Goal: Task Accomplishment & Management: Complete application form

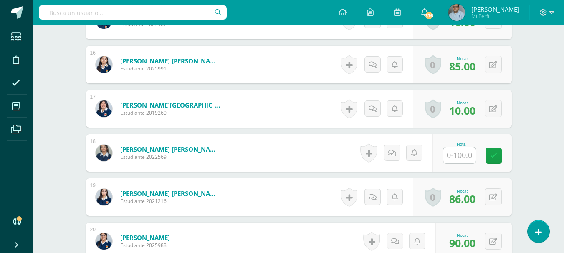
scroll to position [908, 0]
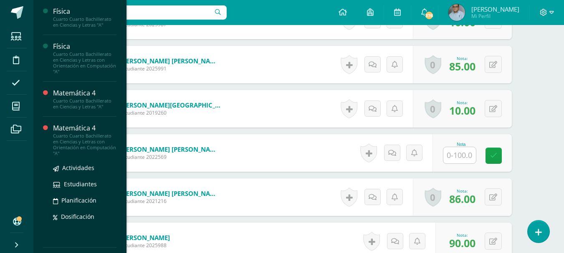
click at [63, 131] on div "Matemática 4" at bounding box center [84, 129] width 63 height 10
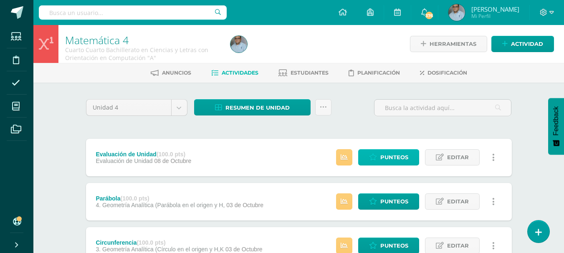
click at [387, 155] on span "Punteos" at bounding box center [394, 157] width 28 height 15
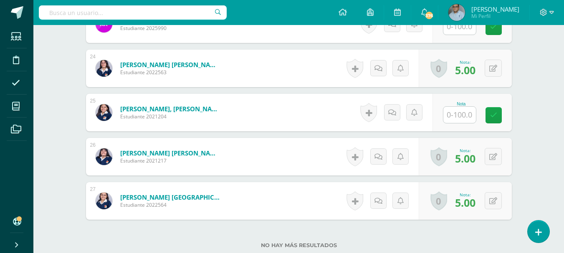
scroll to position [1258, 0]
click at [490, 199] on button at bounding box center [493, 200] width 17 height 17
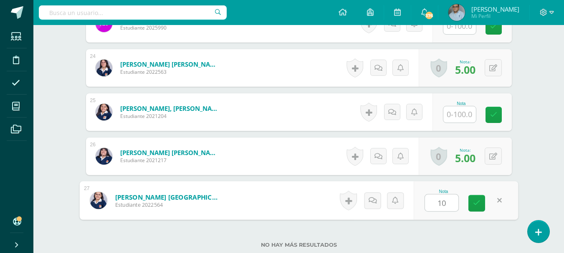
type input "100"
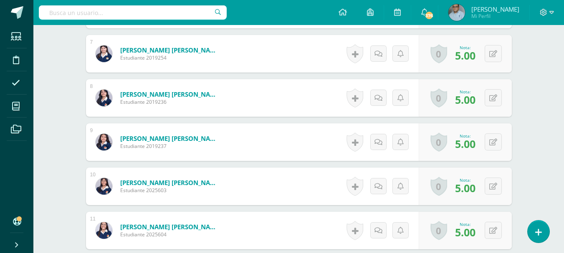
scroll to position [591, 0]
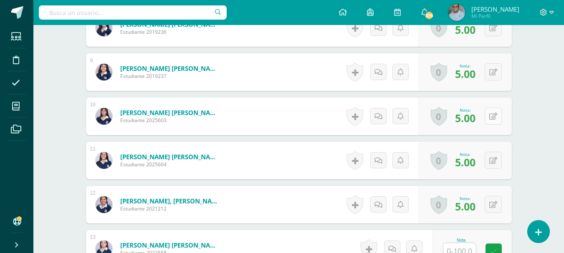
click at [497, 118] on button at bounding box center [493, 116] width 17 height 17
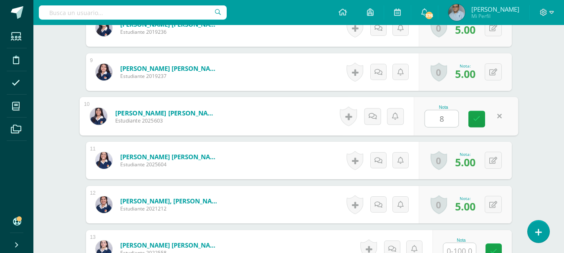
type input "85"
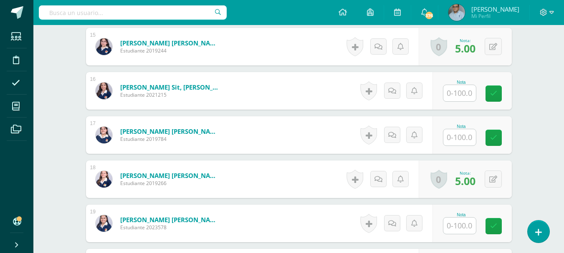
scroll to position [883, 0]
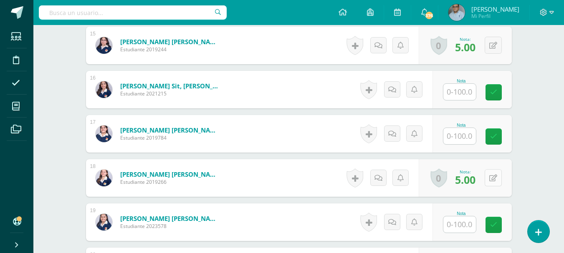
click at [498, 179] on button at bounding box center [493, 177] width 17 height 17
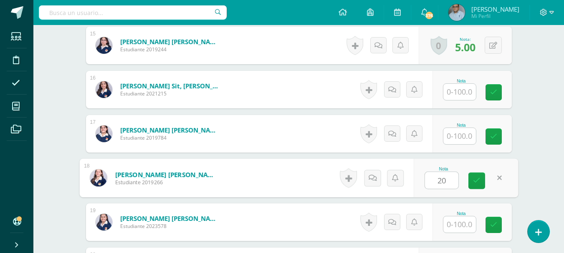
type input "20"
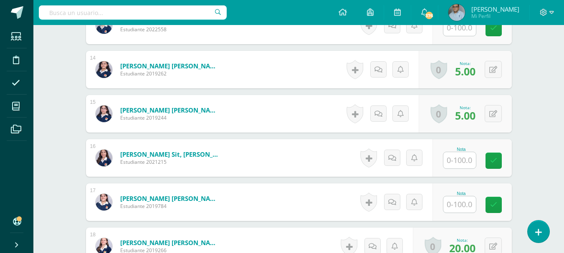
scroll to position [799, 0]
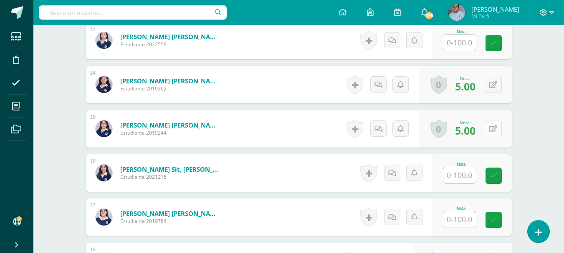
click at [495, 131] on icon at bounding box center [493, 129] width 8 height 7
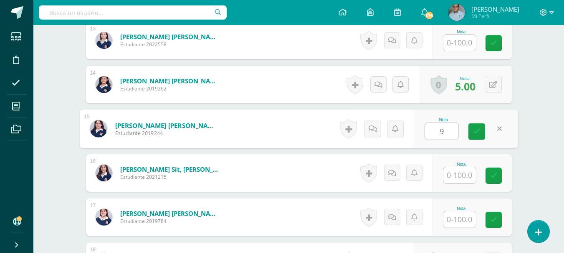
type input "95"
click at [475, 136] on link at bounding box center [476, 132] width 17 height 17
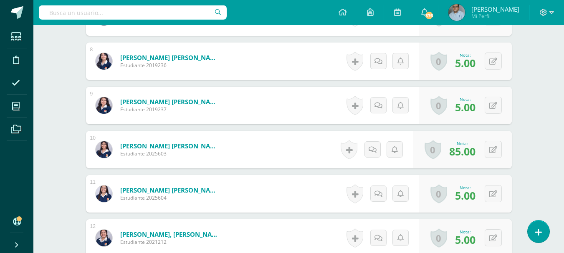
scroll to position [549, 0]
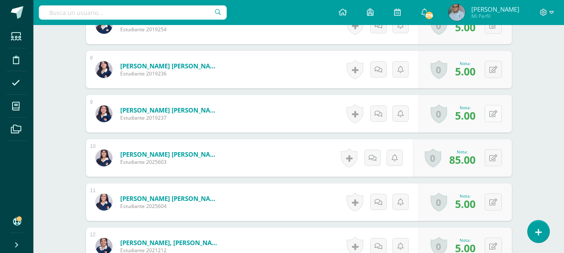
click at [491, 116] on button at bounding box center [493, 113] width 17 height 17
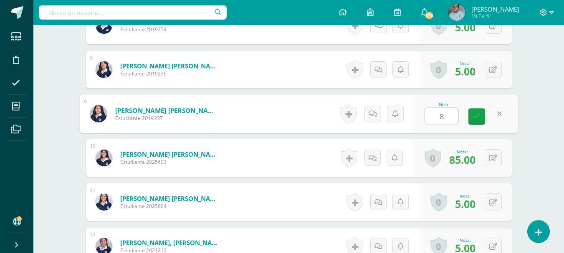
type input "85"
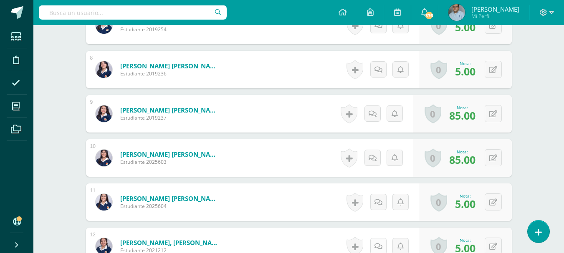
click at [372, 240] on link at bounding box center [378, 246] width 16 height 16
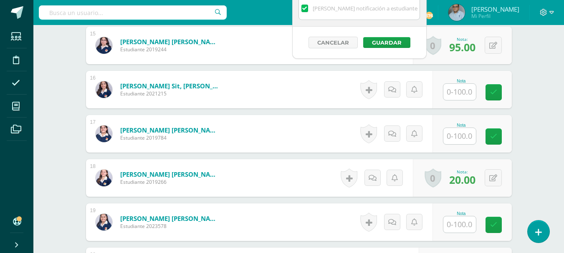
scroll to position [1008, 0]
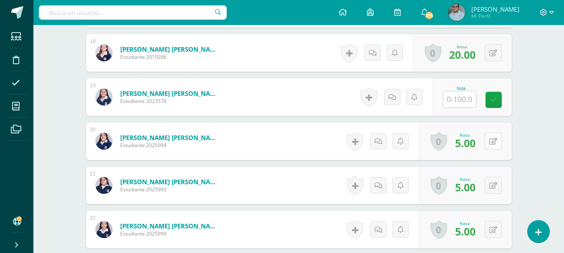
click at [497, 140] on button at bounding box center [493, 141] width 17 height 17
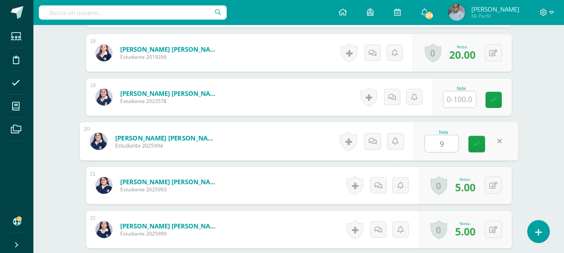
type input "93"
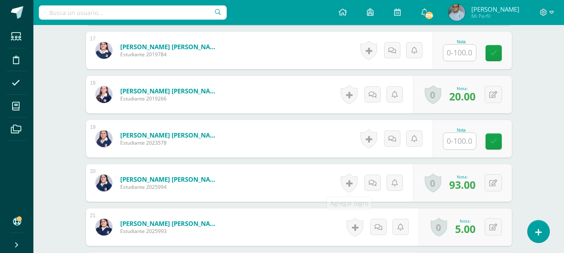
scroll to position [924, 0]
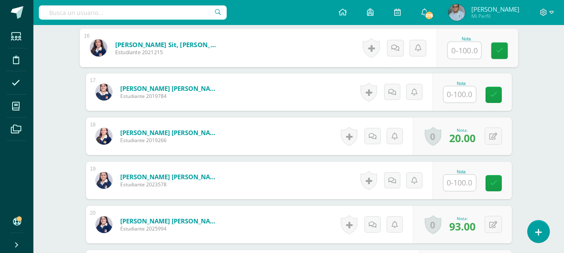
click at [465, 51] on input "text" at bounding box center [463, 50] width 33 height 17
type input "3"
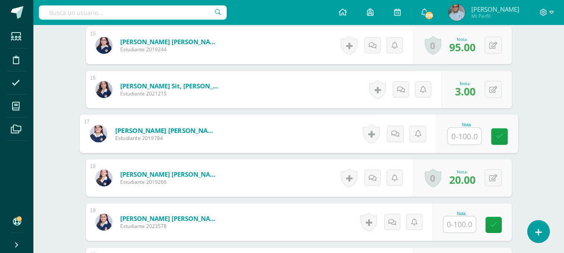
scroll to position [841, 0]
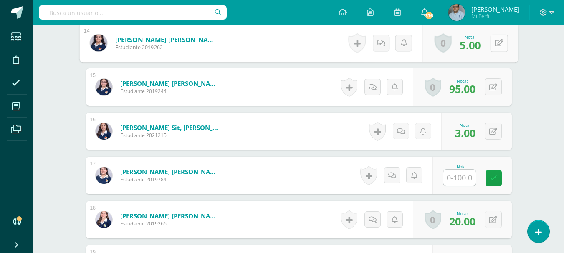
click at [493, 48] on button at bounding box center [499, 43] width 18 height 18
type input "65"
click at [477, 46] on form "Mérida Betancourt, Fátima Patricia Estudiante 2019262 Nota 65 0 Logros Logros o…" at bounding box center [298, 43] width 439 height 39
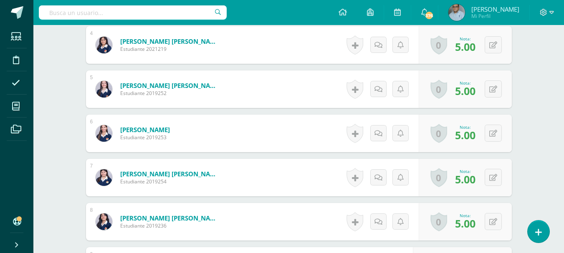
scroll to position [382, 0]
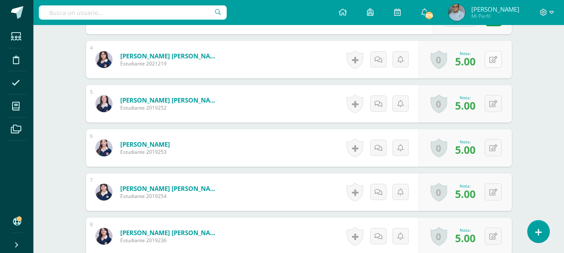
click at [499, 62] on button at bounding box center [493, 59] width 17 height 17
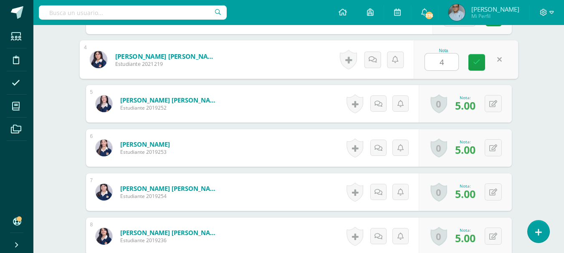
type input "45"
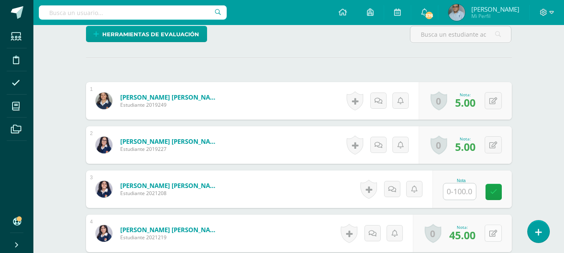
scroll to position [215, 0]
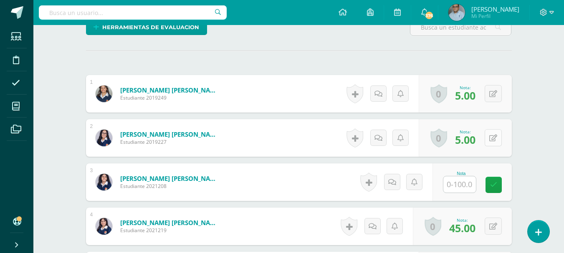
click at [497, 134] on button at bounding box center [493, 137] width 17 height 17
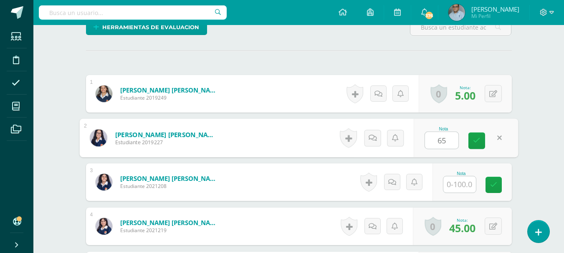
type input "65"
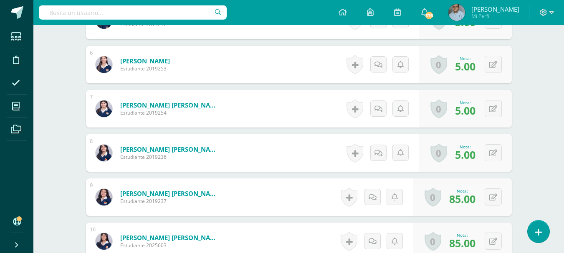
scroll to position [340, 0]
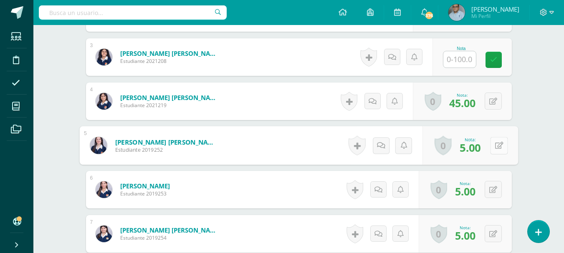
click at [495, 146] on icon at bounding box center [499, 145] width 8 height 7
type input "76"
click at [478, 152] on link at bounding box center [476, 148] width 17 height 17
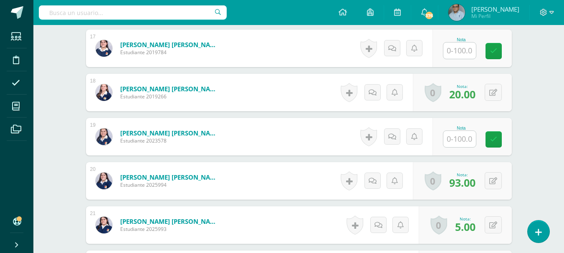
scroll to position [1008, 0]
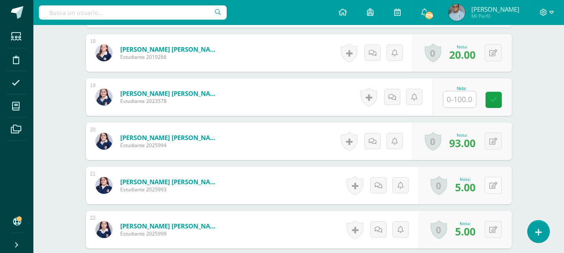
click at [497, 187] on button at bounding box center [493, 185] width 17 height 17
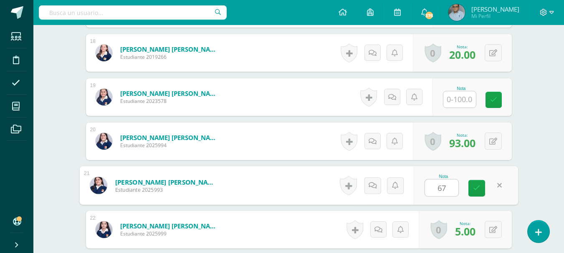
type input "6"
type input "76"
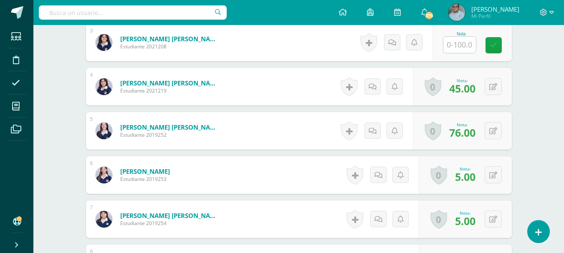
scroll to position [340, 0]
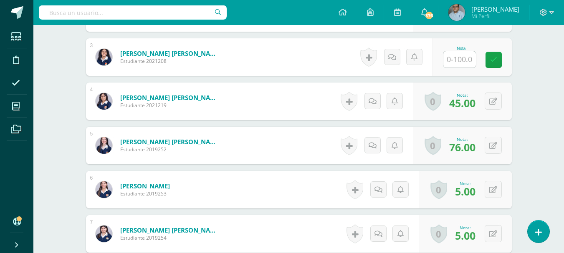
click at [461, 60] on input "text" at bounding box center [459, 59] width 33 height 16
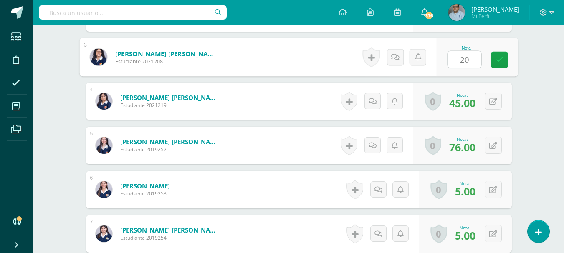
type input "20."
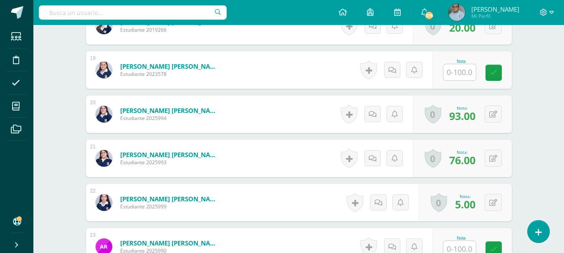
scroll to position [1050, 0]
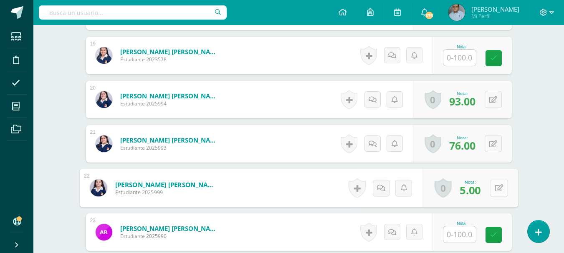
click at [496, 191] on icon at bounding box center [499, 187] width 8 height 7
type input "10"
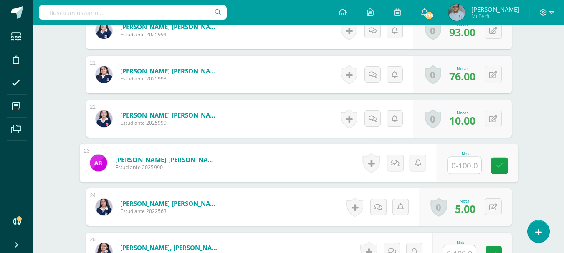
scroll to position [1133, 0]
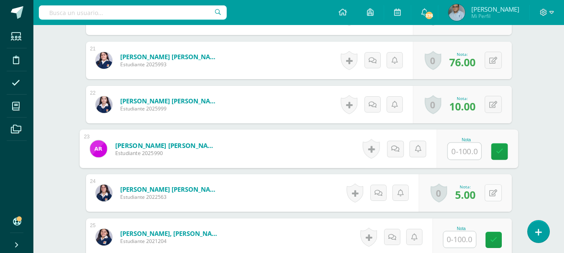
click at [494, 195] on icon at bounding box center [493, 193] width 8 height 7
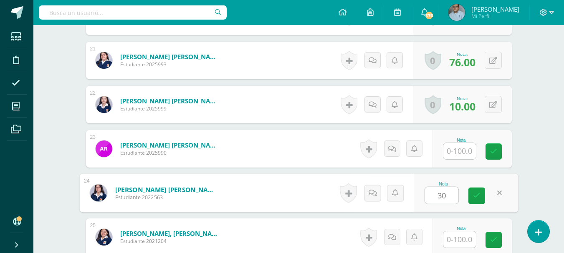
type input "30"
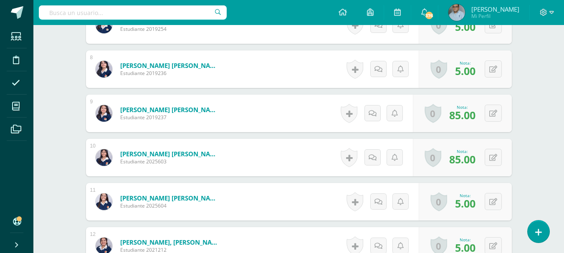
scroll to position [549, 0]
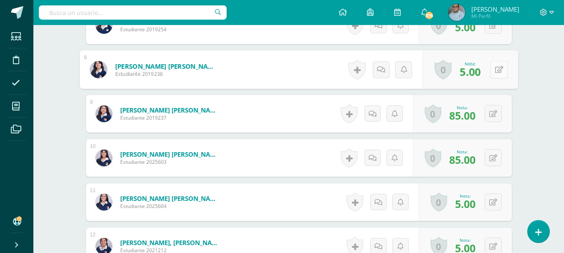
click at [495, 68] on icon at bounding box center [499, 69] width 8 height 7
type input "40"
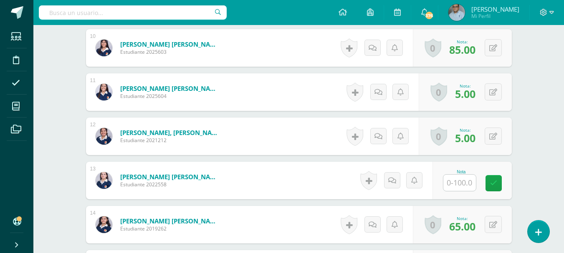
scroll to position [674, 0]
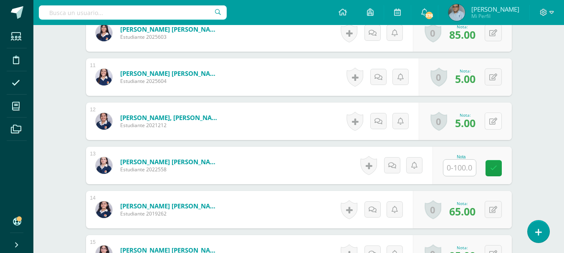
click at [493, 119] on button at bounding box center [493, 121] width 17 height 17
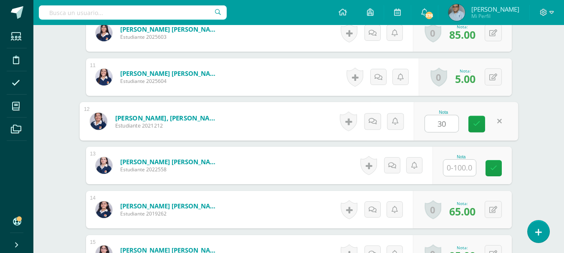
type input "30"
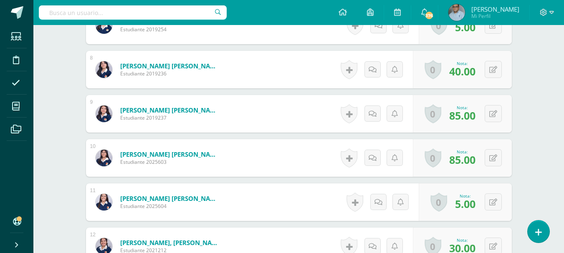
scroll to position [507, 0]
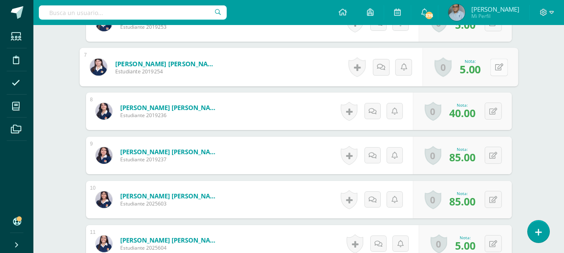
click at [488, 69] on div "0 Logros Logros obtenidos Aún no hay logros agregados Nota: 5.00" at bounding box center [470, 67] width 96 height 39
click at [495, 68] on icon at bounding box center [499, 66] width 8 height 7
type input "25"
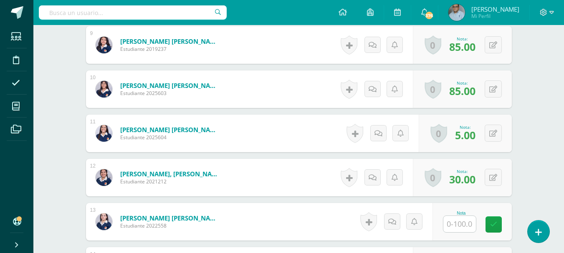
scroll to position [632, 0]
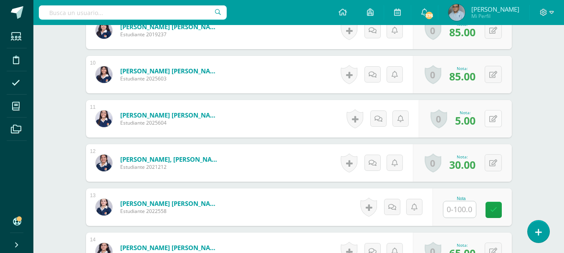
click at [498, 123] on button at bounding box center [493, 118] width 17 height 17
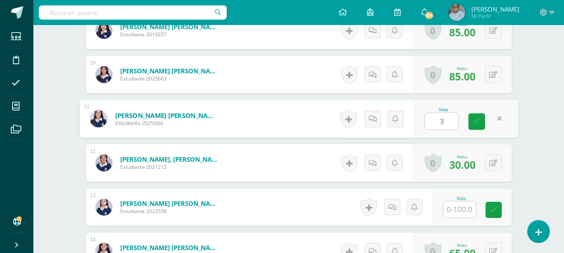
type input "30"
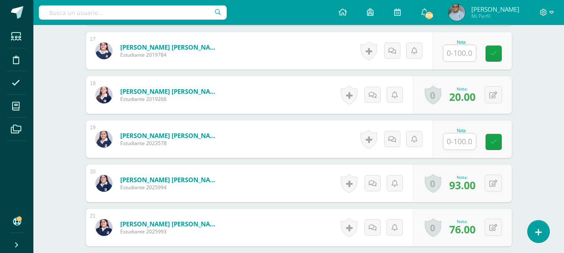
scroll to position [966, 0]
click at [452, 142] on input "text" at bounding box center [459, 141] width 33 height 16
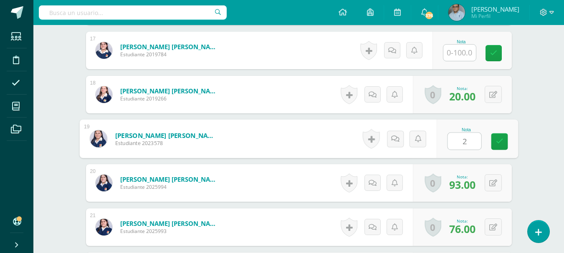
type input "20"
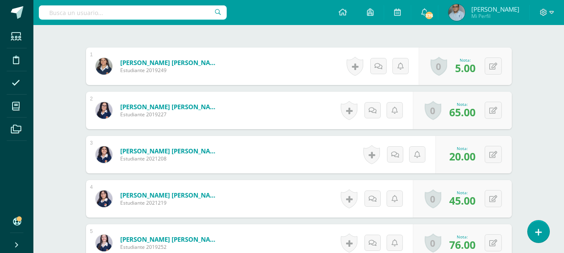
scroll to position [215, 0]
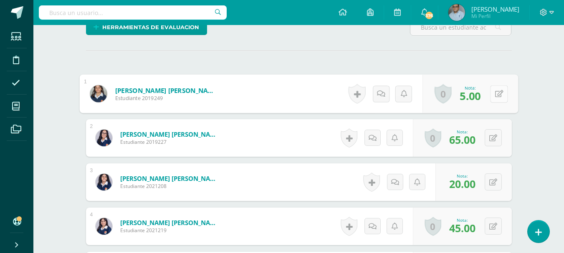
click at [494, 92] on button at bounding box center [499, 94] width 18 height 18
type input "50"
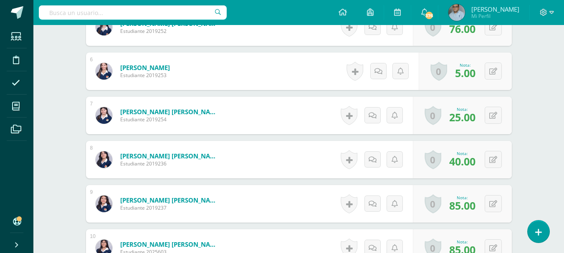
scroll to position [465, 0]
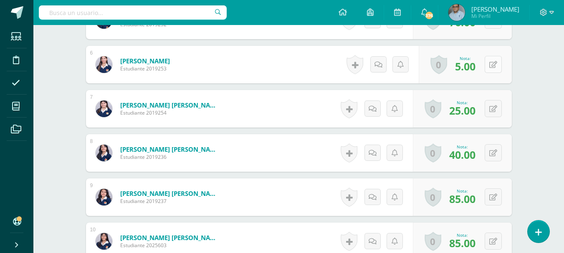
click at [499, 63] on button at bounding box center [493, 64] width 17 height 17
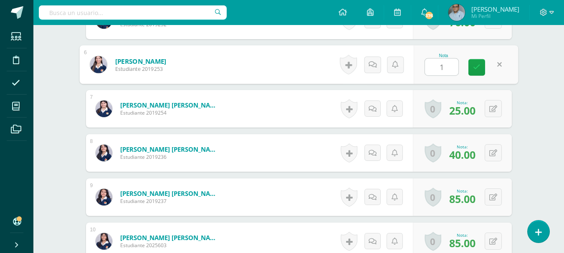
type input "10"
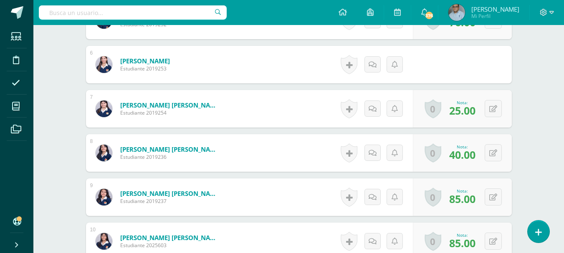
click at [479, 72] on div "Nota: 10.00" at bounding box center [462, 65] width 33 height 18
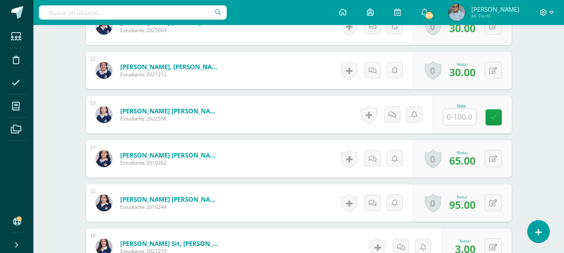
scroll to position [716, 0]
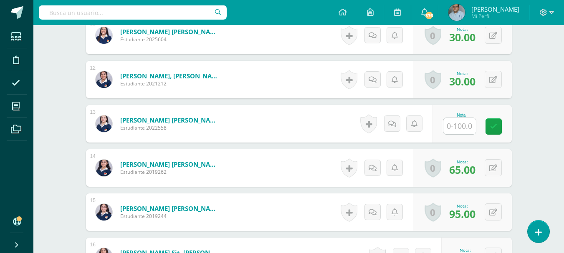
click at [466, 125] on input "text" at bounding box center [459, 126] width 33 height 16
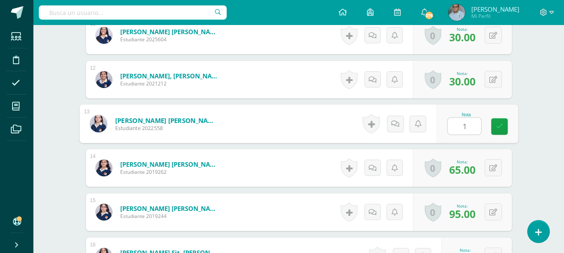
type input "15"
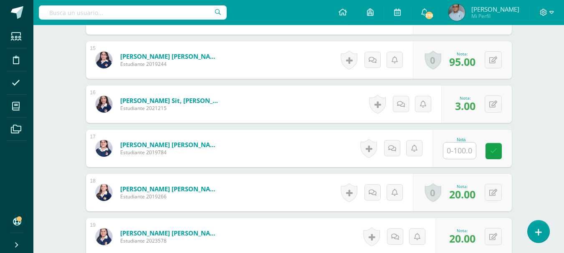
scroll to position [883, 0]
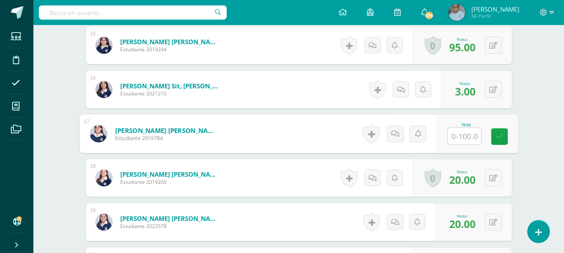
click at [462, 139] on input "text" at bounding box center [463, 136] width 33 height 17
type input "85"
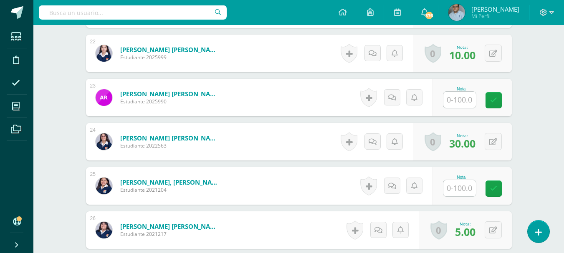
scroll to position [1258, 0]
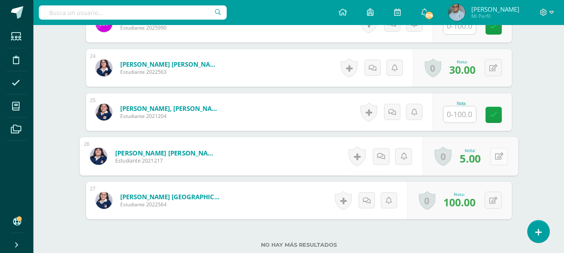
click at [490, 161] on button at bounding box center [499, 157] width 18 height 18
type input "60"
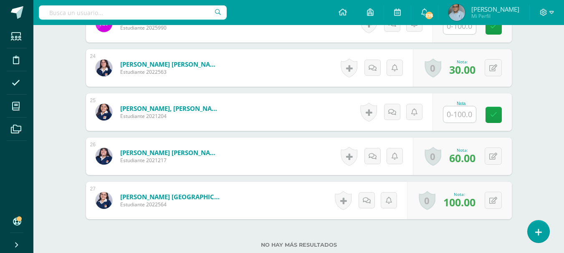
click at [463, 116] on input "text" at bounding box center [459, 114] width 33 height 16
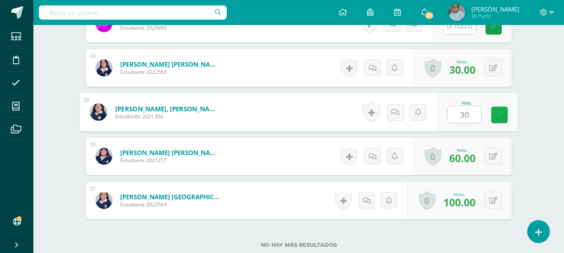
click at [504, 111] on link at bounding box center [499, 115] width 17 height 17
click at [501, 113] on icon at bounding box center [499, 114] width 8 height 7
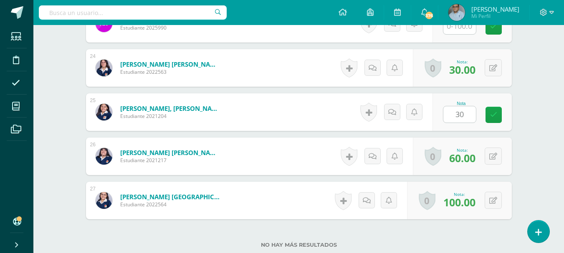
type input "0"
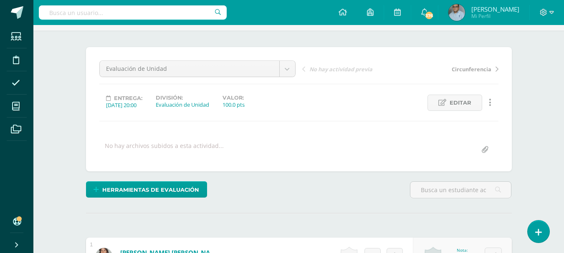
scroll to position [48, 0]
